Goal: Navigation & Orientation: Go to known website

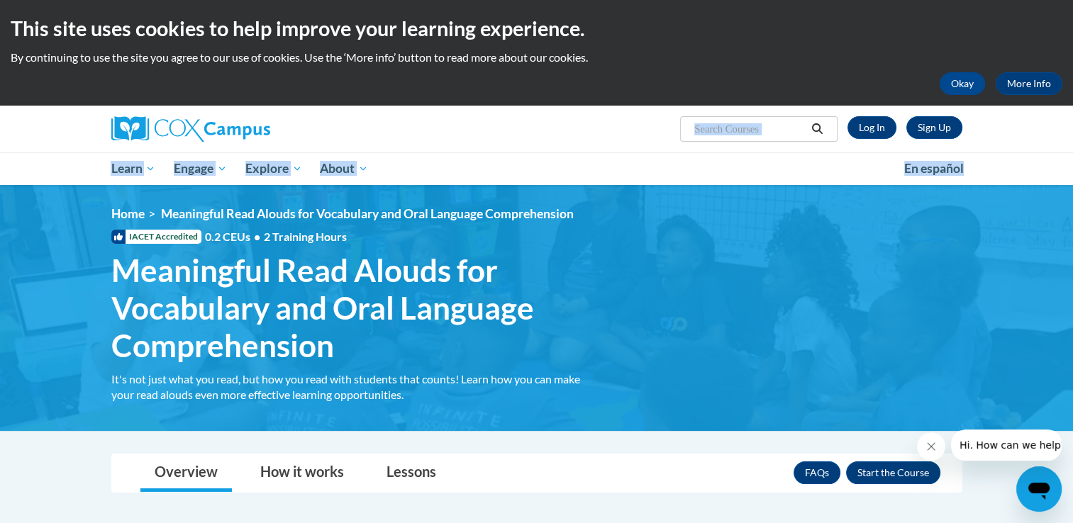
drag, startPoint x: 1072, startPoint y: 172, endPoint x: 1081, endPoint y: 149, distance: 24.5
click at [1072, 149] on html "This site uses cookies to help improve your learning experience. By continuing …" at bounding box center [536, 261] width 1073 height 523
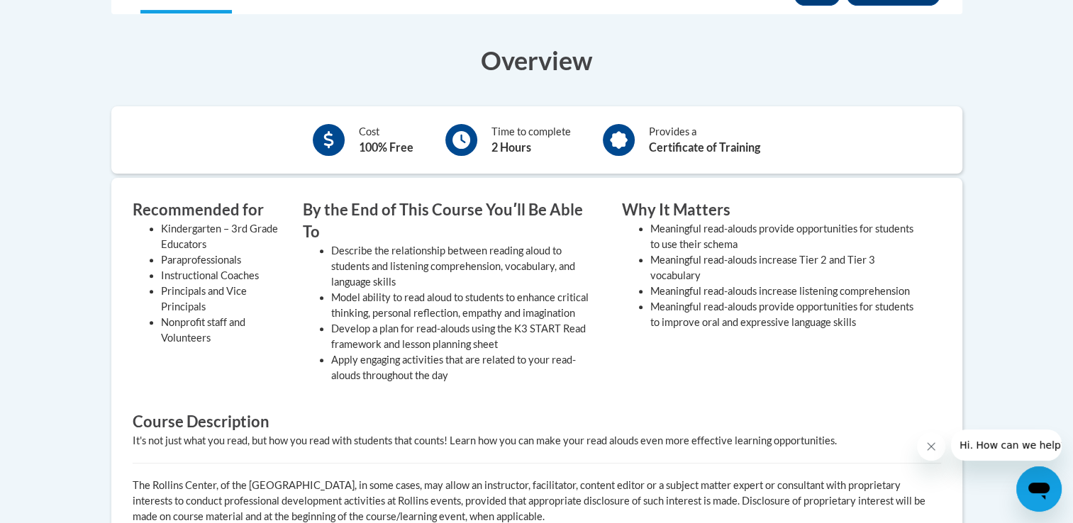
scroll to position [480, 0]
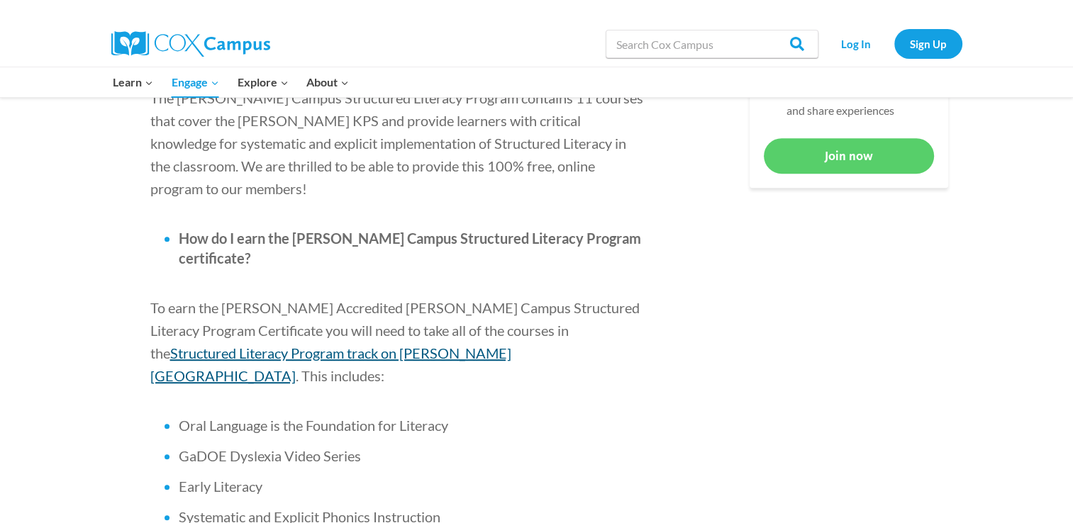
click at [508, 345] on span "Structured Literacy Program track on [PERSON_NAME][GEOGRAPHIC_DATA]" at bounding box center [330, 365] width 361 height 40
